Goal: Task Accomplishment & Management: Manage account settings

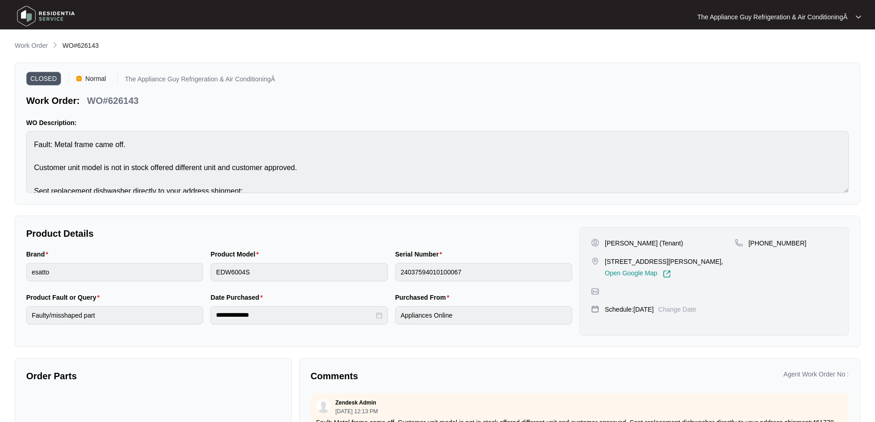
scroll to position [184, 0]
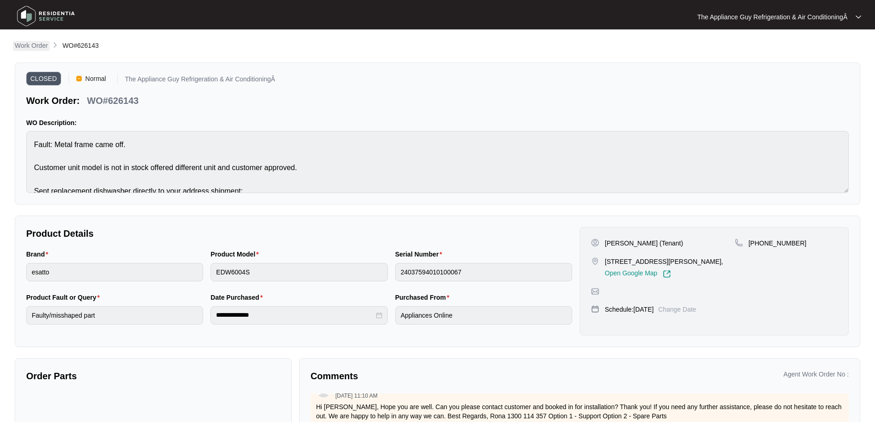
click at [41, 44] on p "Work Order" at bounding box center [31, 45] width 33 height 9
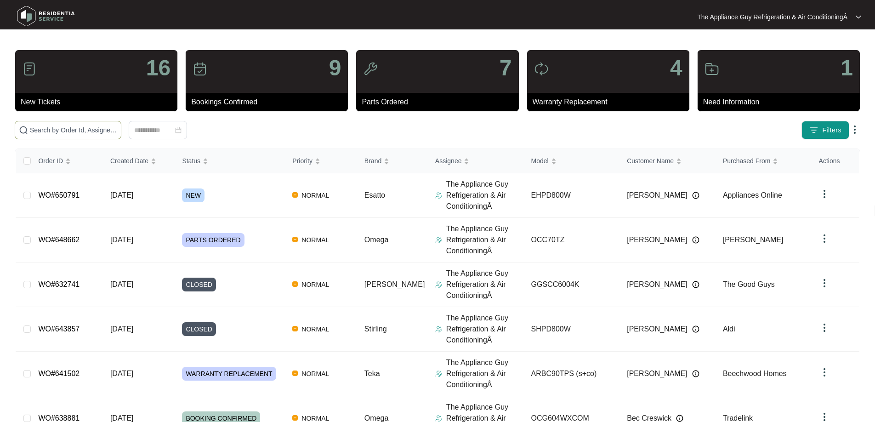
click at [82, 129] on input "text" at bounding box center [73, 130] width 87 height 10
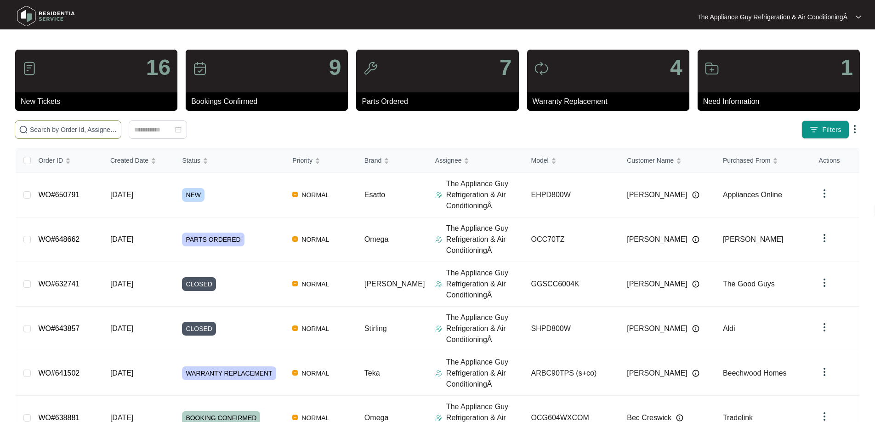
scroll to position [3, 0]
click at [221, 192] on div "NEW" at bounding box center [233, 194] width 103 height 14
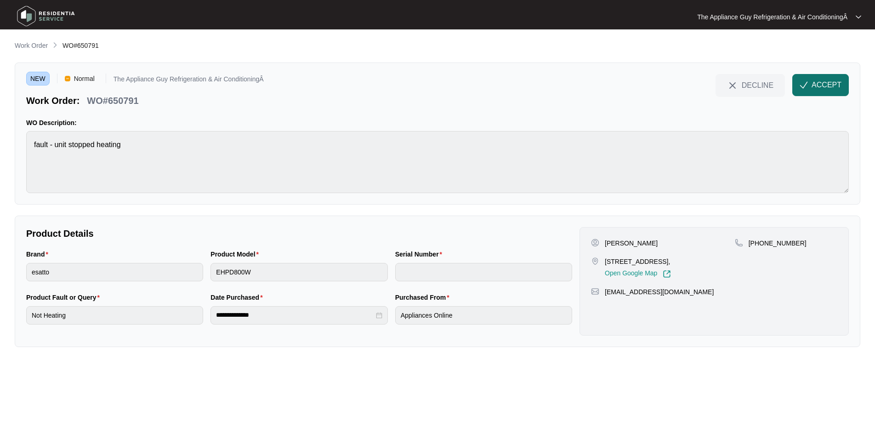
click at [799, 81] on button "ACCEPT" at bounding box center [820, 85] width 57 height 22
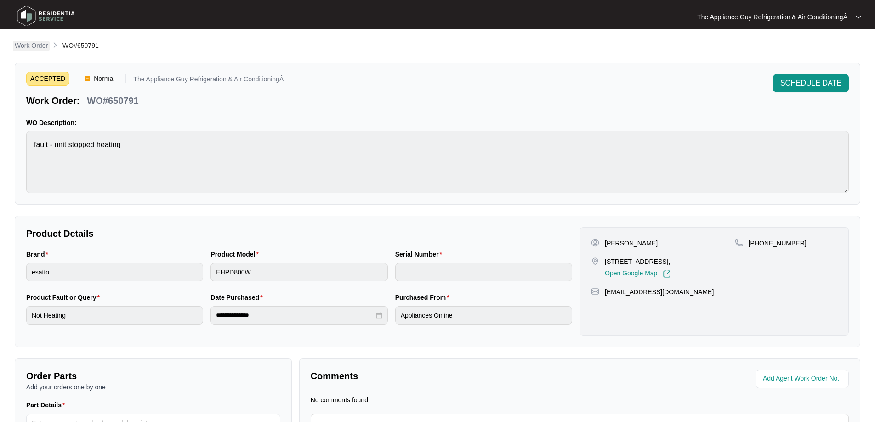
click at [35, 45] on p "Work Order" at bounding box center [31, 45] width 33 height 9
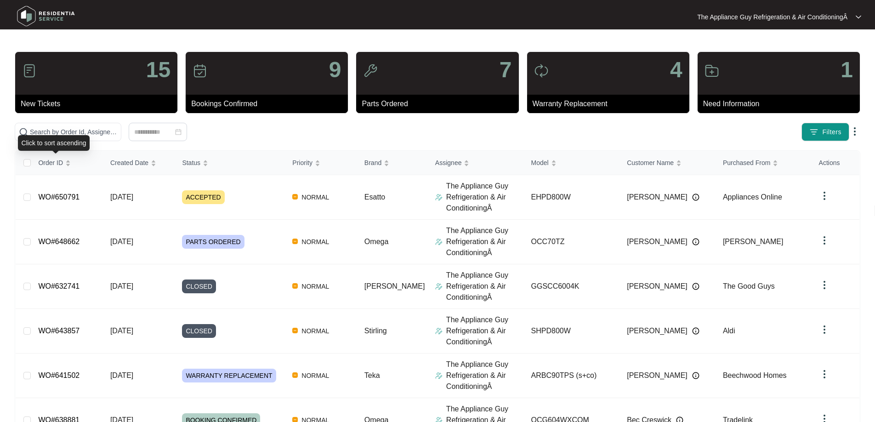
click at [76, 137] on div "Click to sort ascending" at bounding box center [54, 143] width 72 height 16
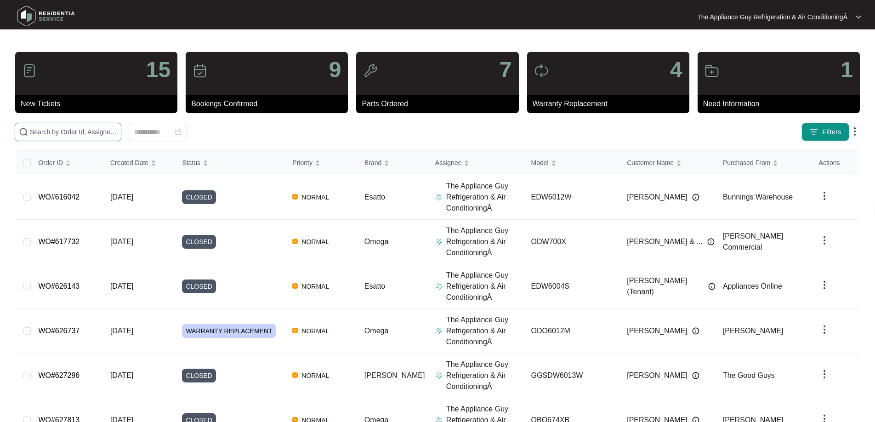
click at [91, 130] on input "text" at bounding box center [73, 132] width 87 height 10
click at [67, 162] on div "Order ID" at bounding box center [54, 162] width 33 height 13
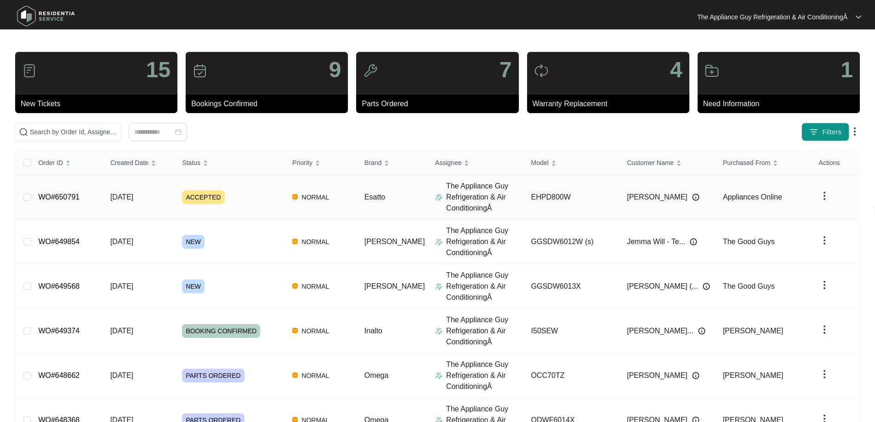
click at [142, 213] on td "[DATE]" at bounding box center [139, 197] width 72 height 45
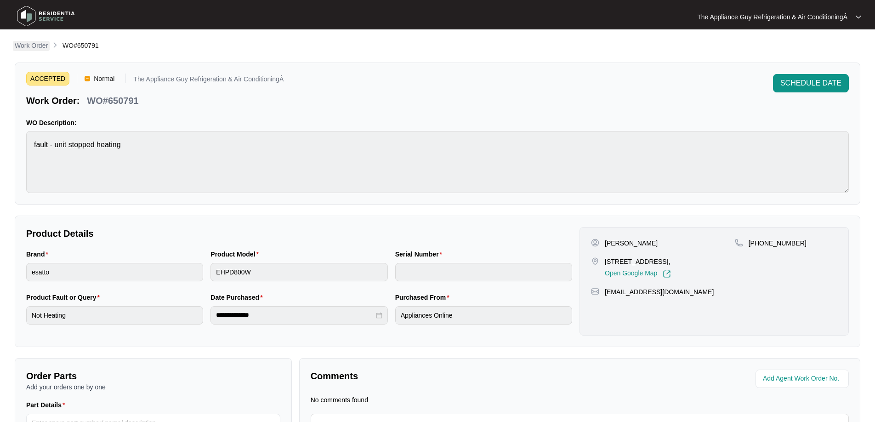
click at [33, 49] on p "Work Order" at bounding box center [31, 45] width 33 height 9
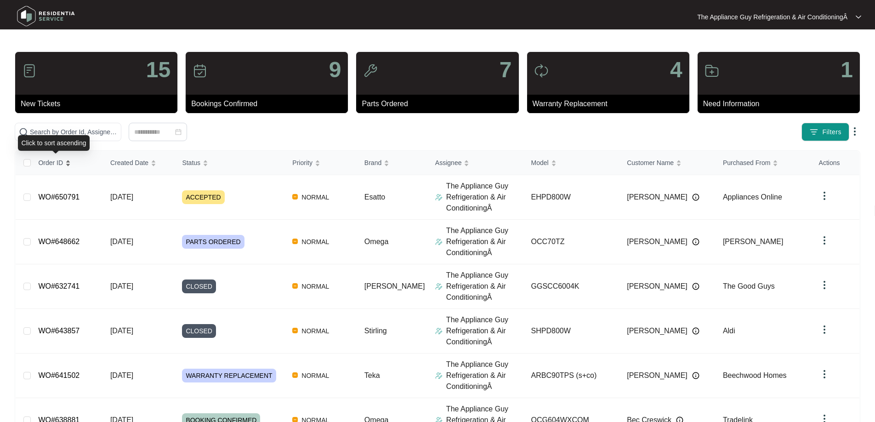
click at [70, 161] on div "Order ID" at bounding box center [54, 162] width 33 height 13
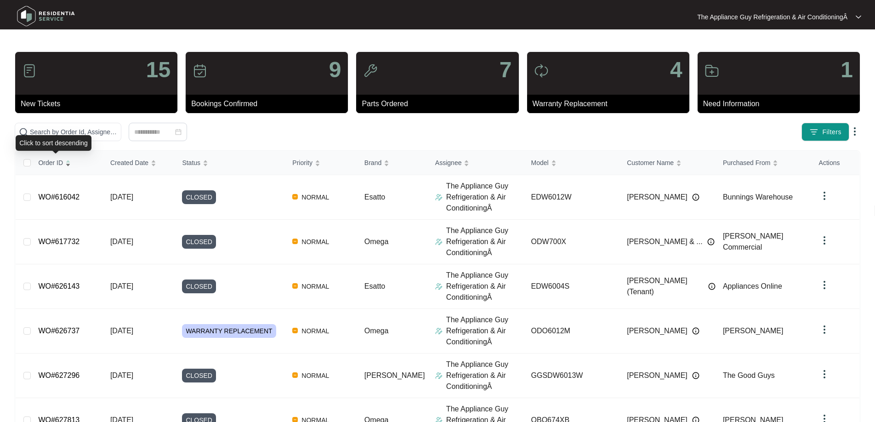
click at [70, 161] on div "Order ID" at bounding box center [54, 162] width 33 height 13
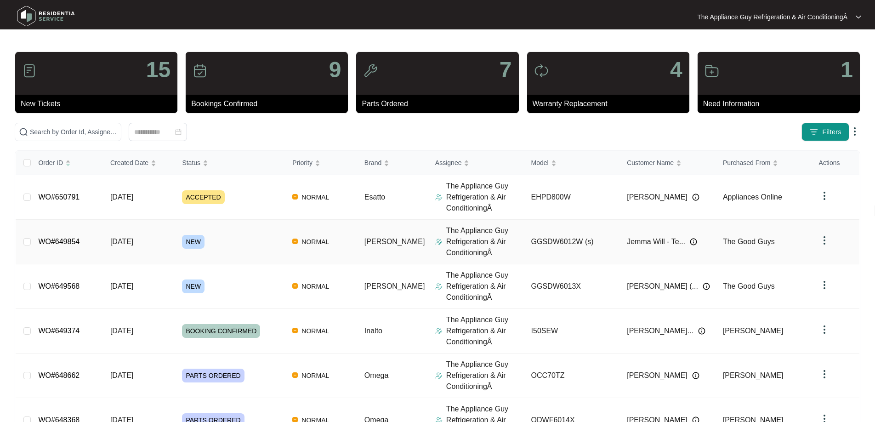
click at [133, 241] on span "[DATE]" at bounding box center [121, 242] width 23 height 8
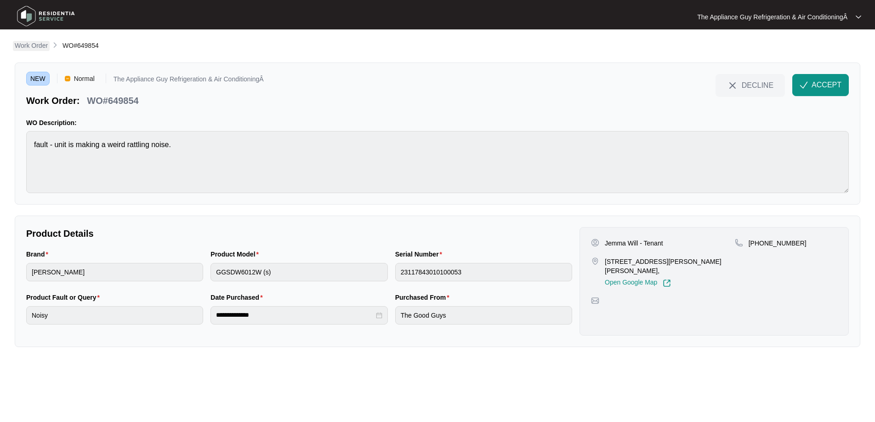
click at [36, 44] on p "Work Order" at bounding box center [31, 45] width 33 height 9
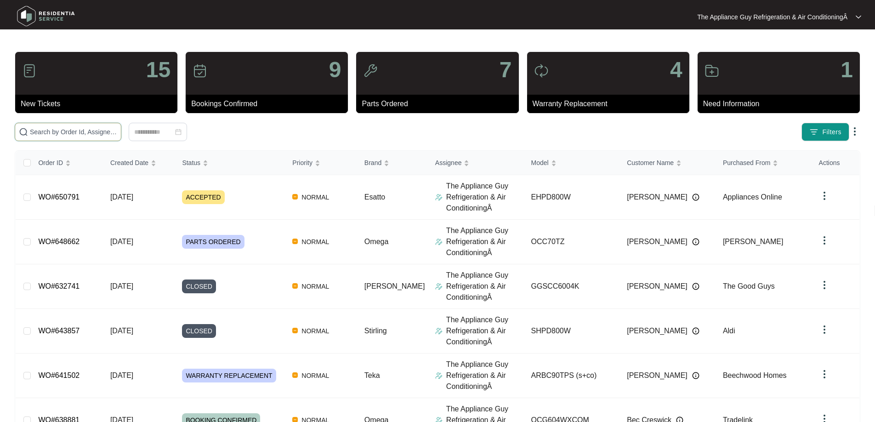
click at [99, 128] on input "text" at bounding box center [73, 132] width 87 height 10
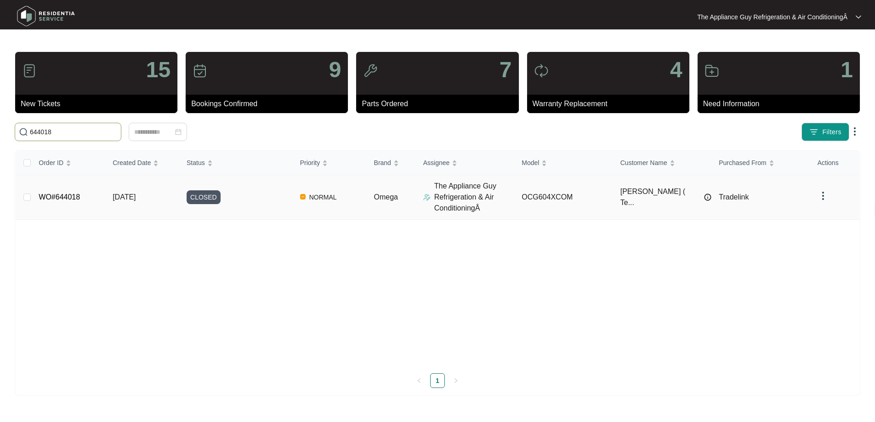
type input "644018"
click at [164, 198] on td "[DATE]" at bounding box center [142, 197] width 74 height 45
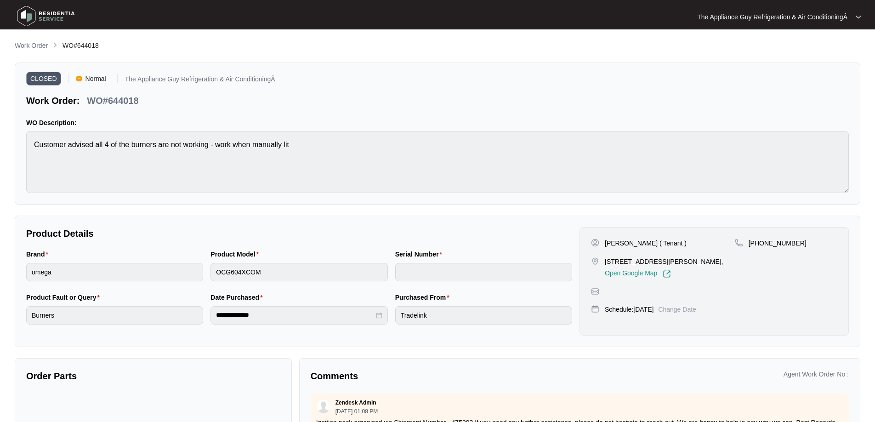
scroll to position [3, 0]
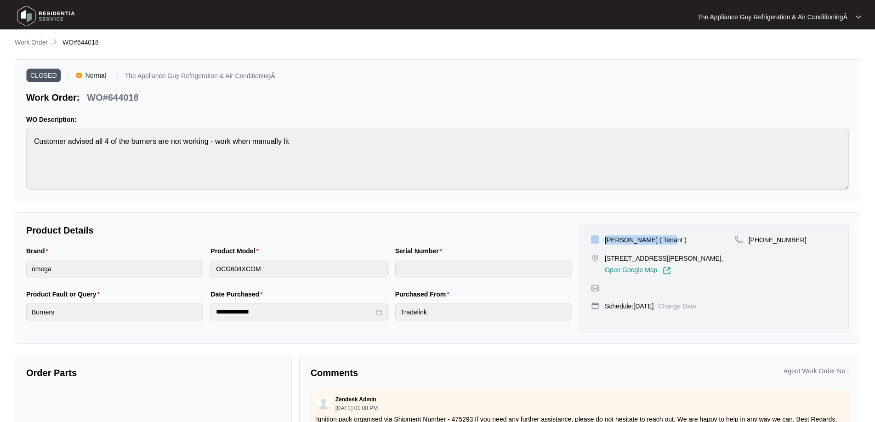
drag, startPoint x: 629, startPoint y: 240, endPoint x: 662, endPoint y: 239, distance: 33.1
click at [661, 239] on div "[PERSON_NAME] ( Tenant )" at bounding box center [663, 239] width 144 height 9
copy div "[PERSON_NAME] ( Tenant )"
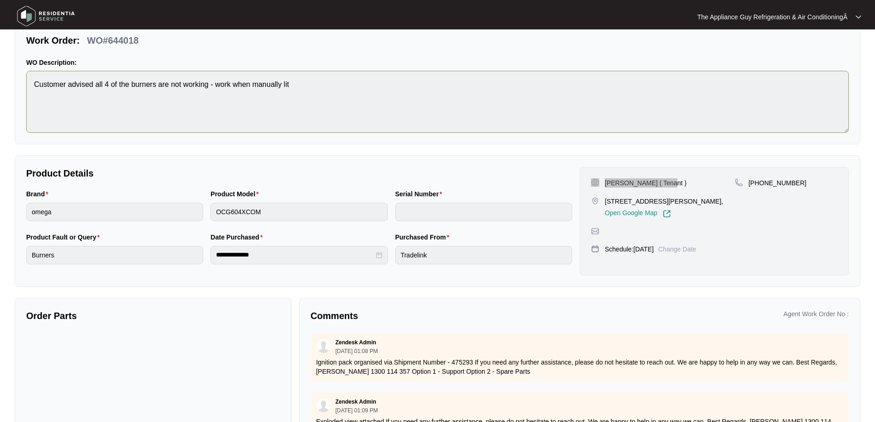
scroll to position [60, 0]
